Goal: Information Seeking & Learning: Check status

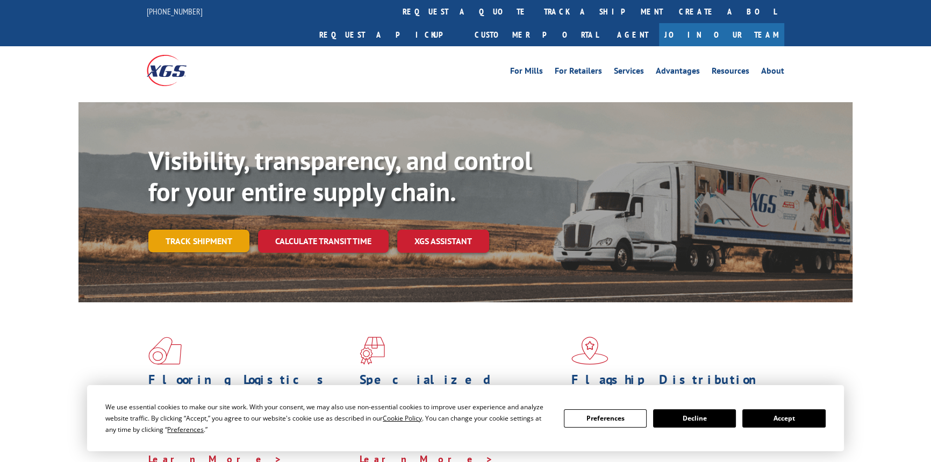
click at [193, 229] on link "Track shipment" at bounding box center [198, 240] width 101 height 23
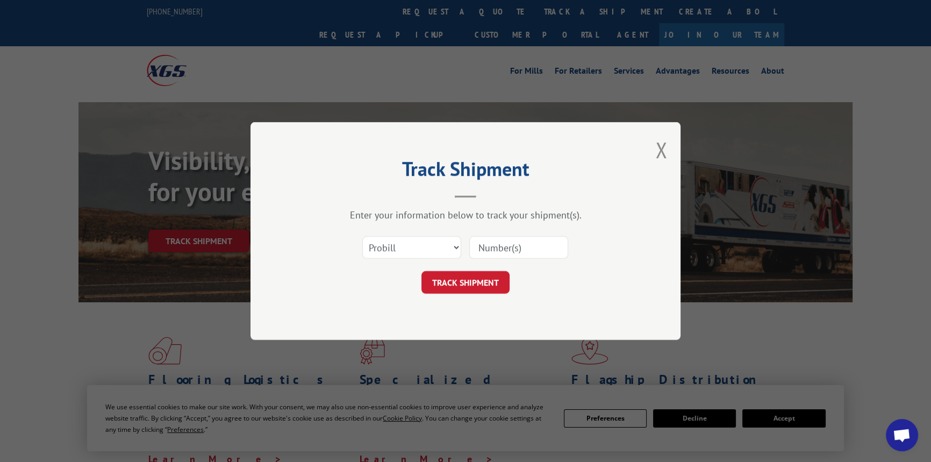
click at [547, 244] on input at bounding box center [518, 247] width 99 height 23
paste input "17402848"
type input "17402848"
click at [462, 286] on button "TRACK SHIPMENT" at bounding box center [465, 282] width 88 height 23
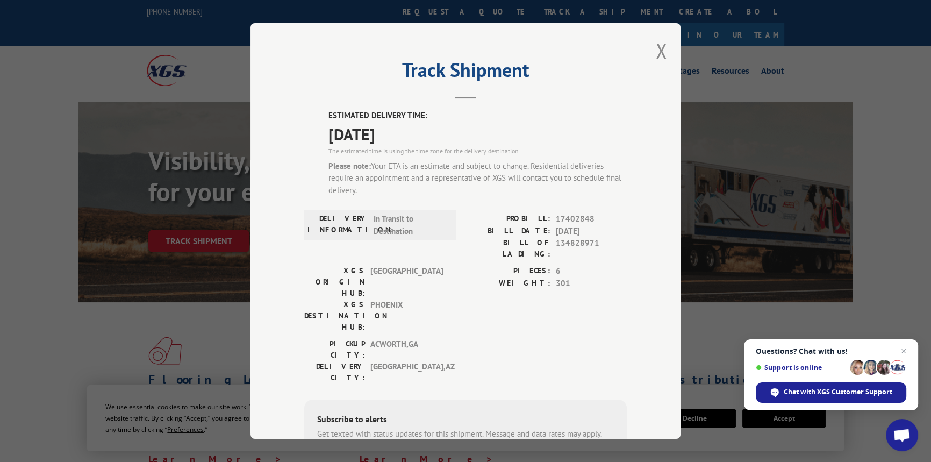
drag, startPoint x: 434, startPoint y: 135, endPoint x: 306, endPoint y: 113, distance: 129.3
click at [306, 113] on div "ESTIMATED DELIVERY TIME: [DATE] The estimated time is using the time zone for t…" at bounding box center [465, 328] width 322 height 436
copy div "ESTIMATED DELIVERY TIME: [DATE]"
click at [463, 187] on div "Please note: Your ETA is an estimate and subject to change. Residential deliver…" at bounding box center [477, 178] width 298 height 37
drag, startPoint x: 656, startPoint y: 49, endPoint x: 599, endPoint y: 17, distance: 65.0
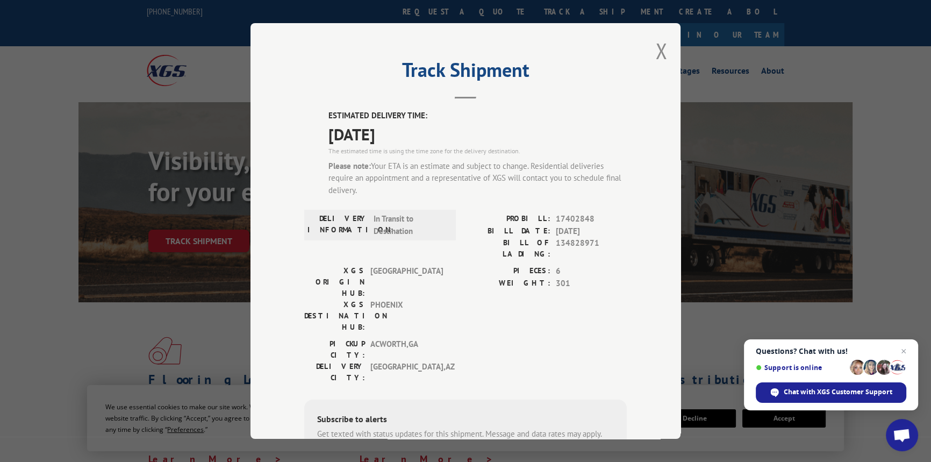
click at [656, 50] on button "Close modal" at bounding box center [661, 51] width 12 height 28
